Goal: Task Accomplishment & Management: Use online tool/utility

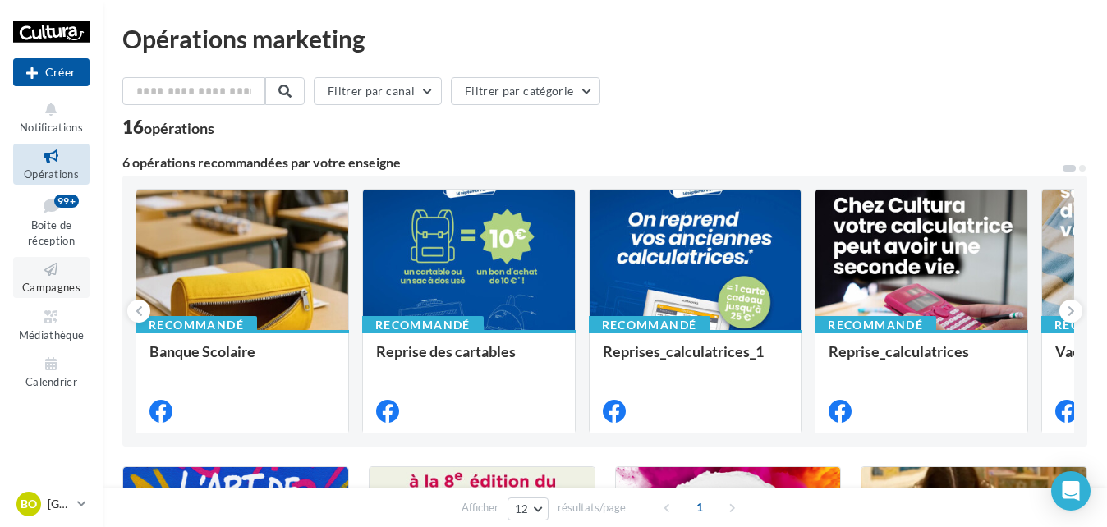
click at [38, 270] on icon at bounding box center [51, 269] width 67 height 19
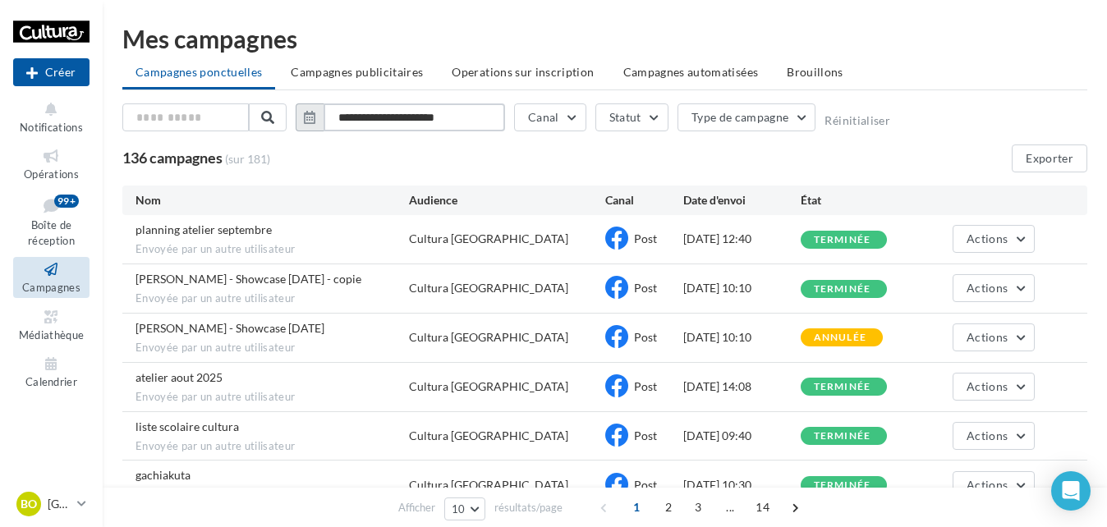
click at [369, 113] on input "**********" at bounding box center [414, 117] width 181 height 28
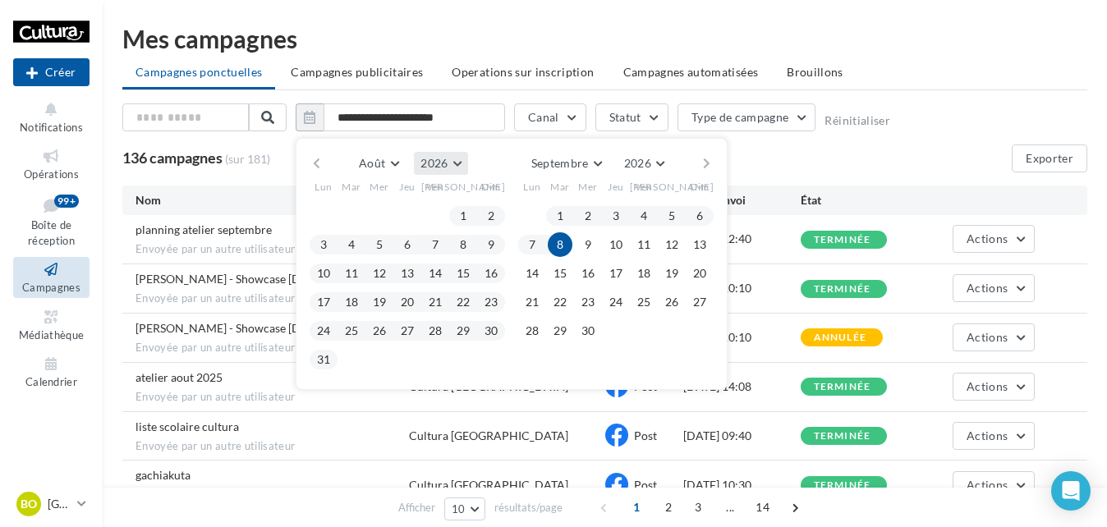
click at [459, 163] on button "2026" at bounding box center [440, 163] width 53 height 23
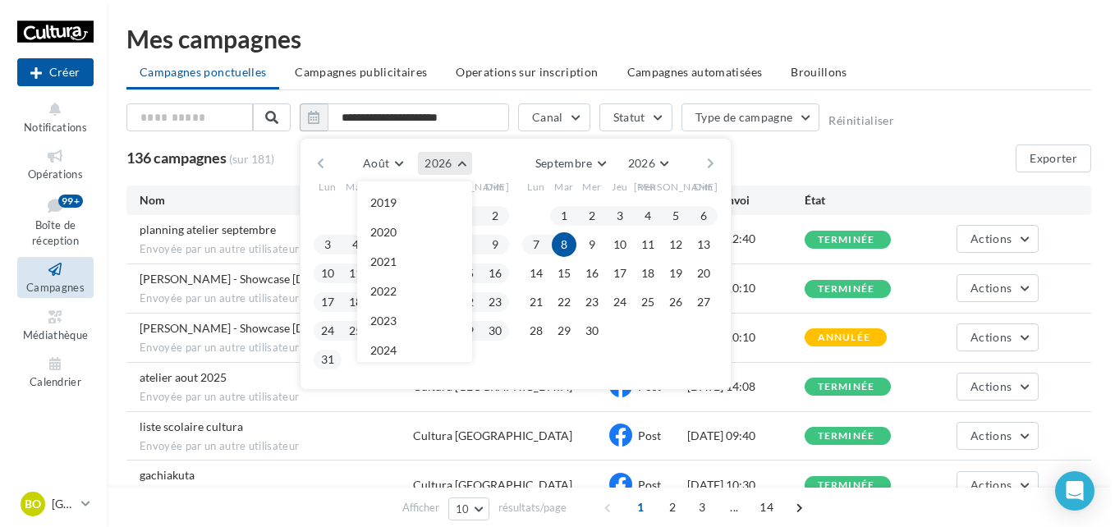
scroll to position [177, 0]
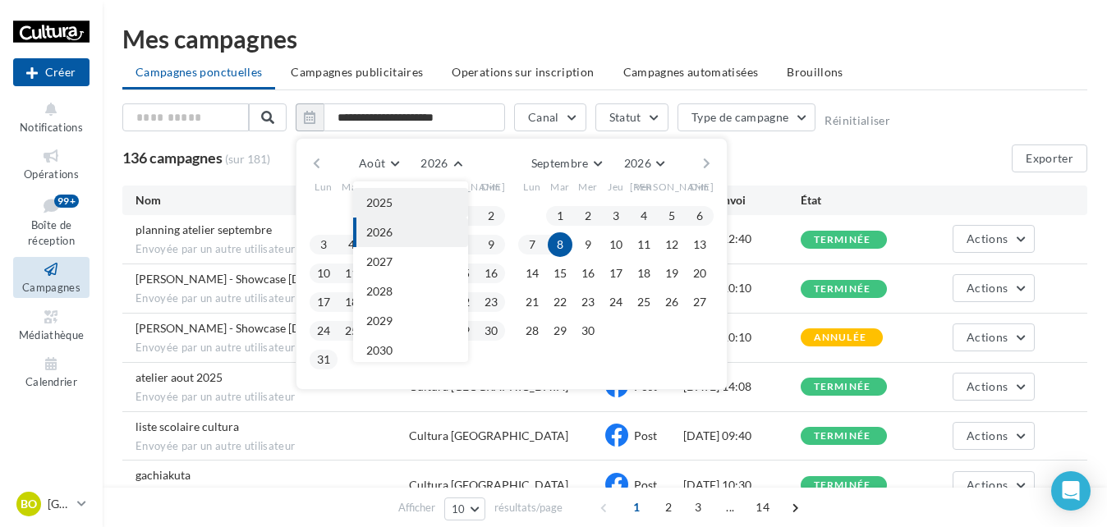
click at [411, 210] on button "2025" at bounding box center [410, 203] width 115 height 30
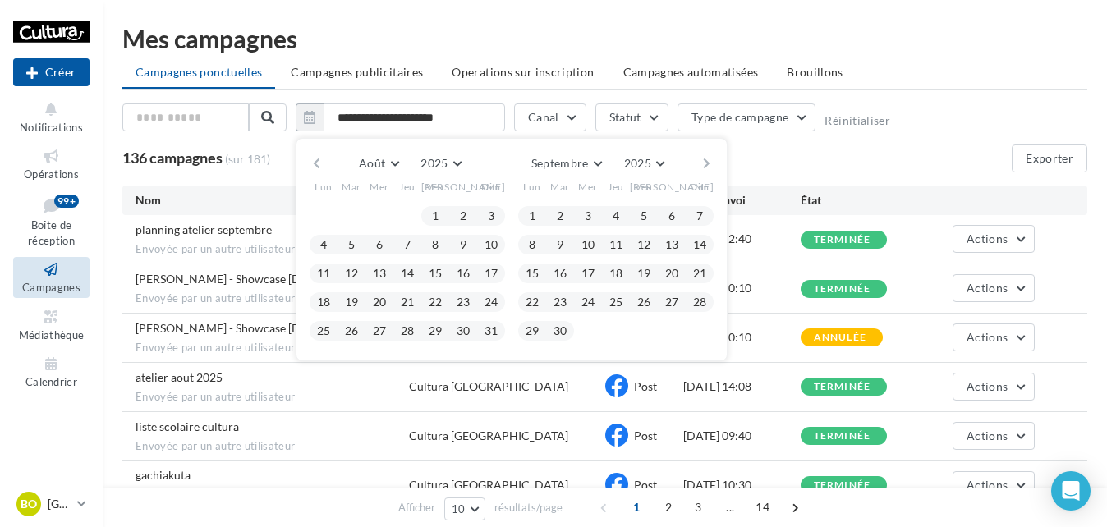
click at [705, 163] on button "button" at bounding box center [707, 163] width 14 height 23
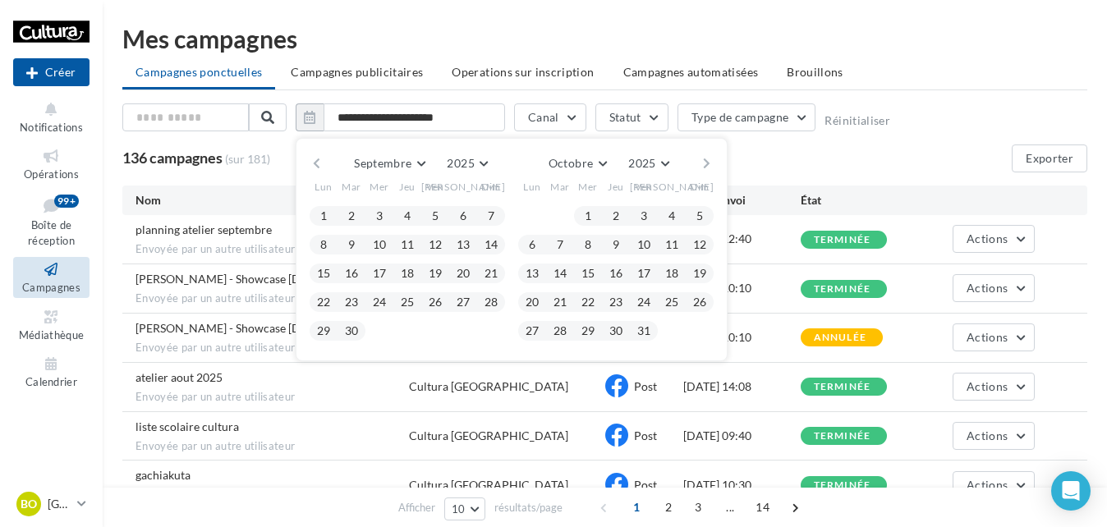
click at [314, 168] on button "button" at bounding box center [317, 163] width 14 height 23
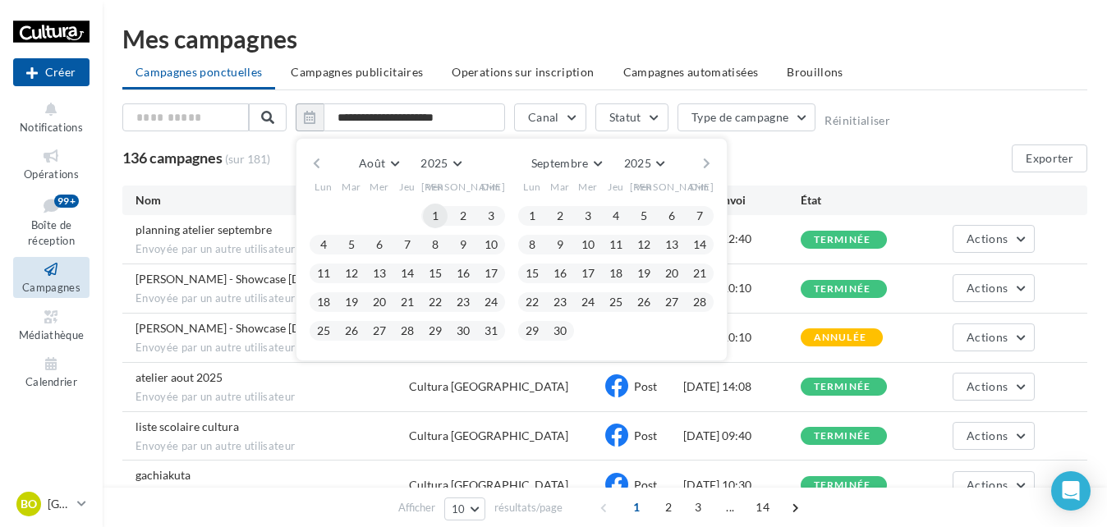
click at [432, 218] on button "1" at bounding box center [435, 216] width 25 height 25
click at [493, 337] on button "31" at bounding box center [491, 331] width 25 height 25
type input "**********"
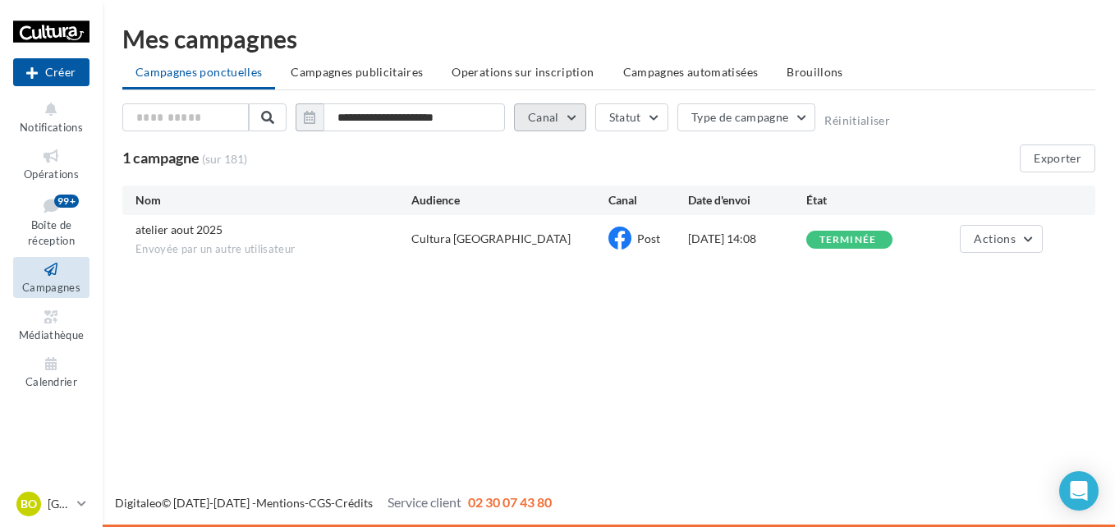
click at [532, 119] on button "Canal" at bounding box center [550, 117] width 72 height 28
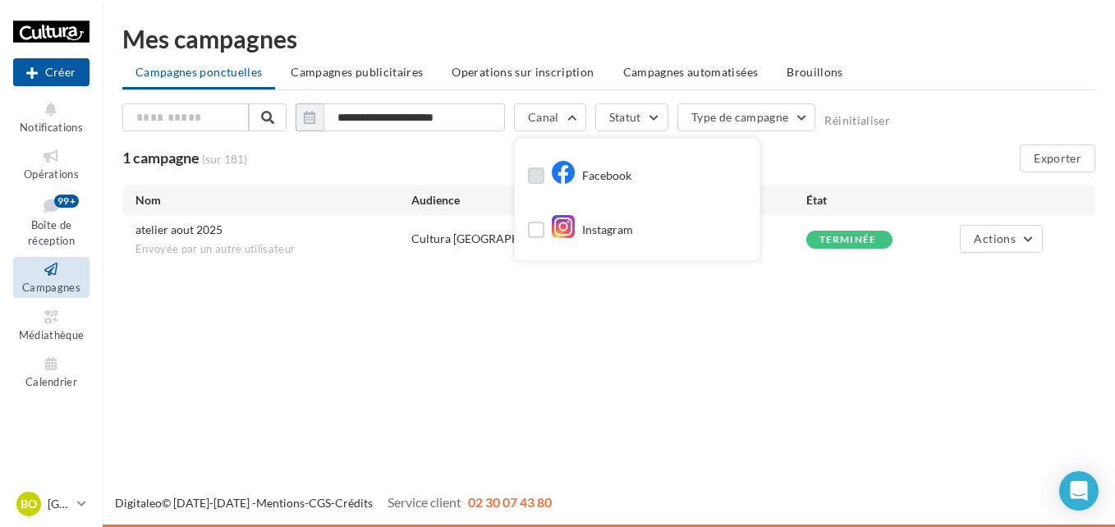
click at [536, 176] on label at bounding box center [536, 175] width 16 height 16
click at [505, 150] on div "1 campagne (sur 181) Exporter" at bounding box center [608, 159] width 973 height 28
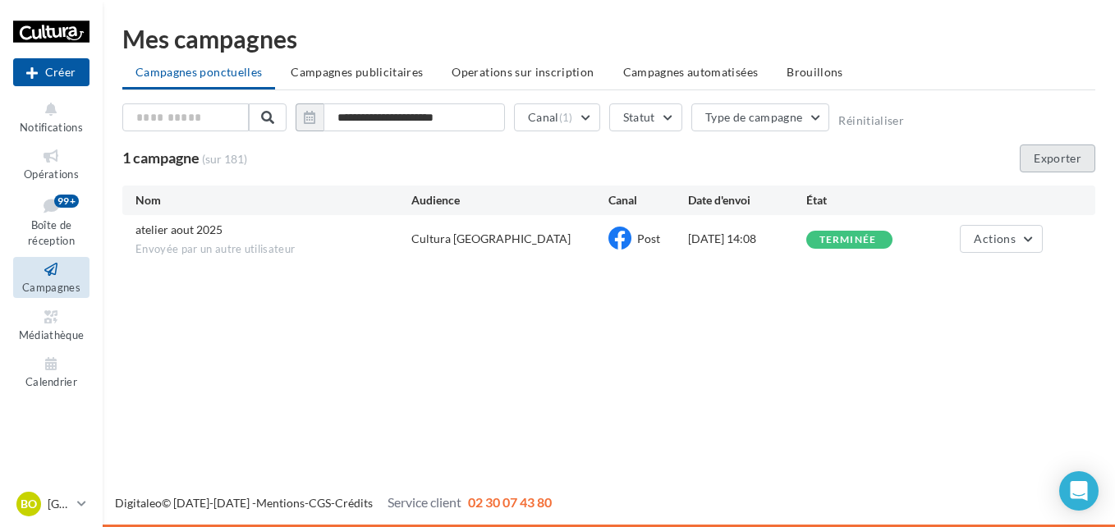
click at [1066, 158] on button "Exporter" at bounding box center [1058, 159] width 76 height 28
click at [62, 507] on p "[GEOGRAPHIC_DATA]" at bounding box center [59, 504] width 23 height 16
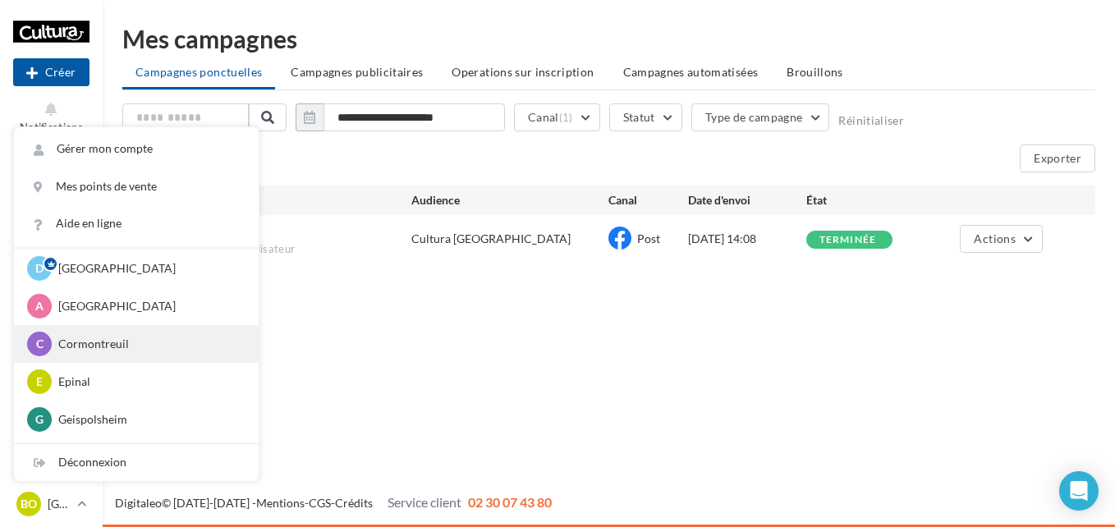
scroll to position [82, 0]
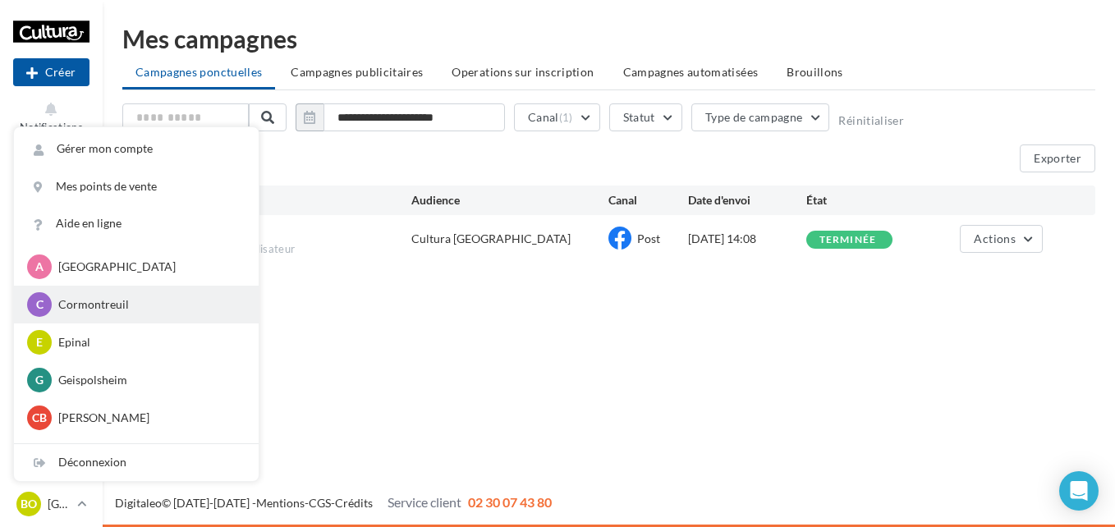
click at [110, 305] on p "Cormontreuil" at bounding box center [148, 304] width 181 height 16
